Goal: Task Accomplishment & Management: Manage account settings

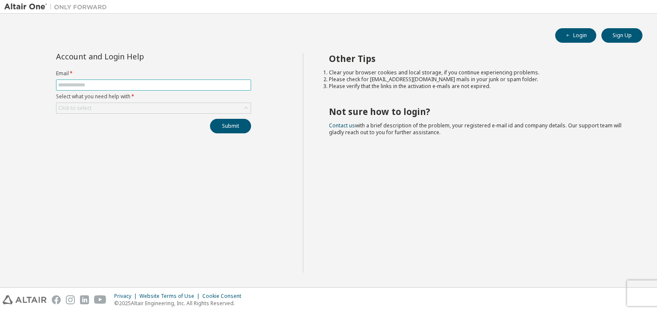
click at [224, 87] on input "text" at bounding box center [153, 85] width 191 height 7
type input "**********"
click at [186, 113] on div "Click to select" at bounding box center [153, 108] width 195 height 11
click at [195, 107] on div "Click to select" at bounding box center [153, 108] width 194 height 10
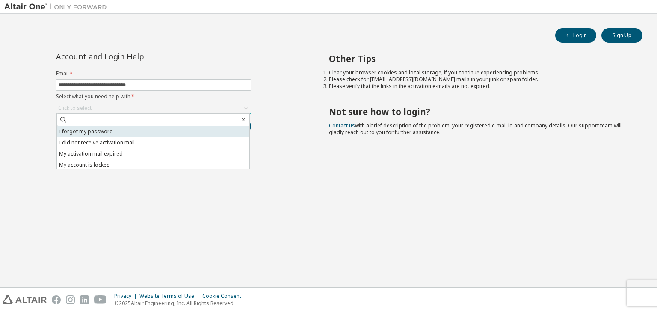
click at [186, 133] on li "I forgot my password" at bounding box center [153, 131] width 192 height 11
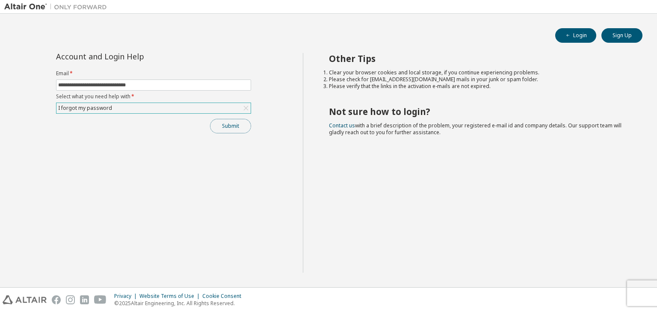
click at [217, 128] on button "Submit" at bounding box center [230, 126] width 41 height 15
